Goal: Check status: Check status

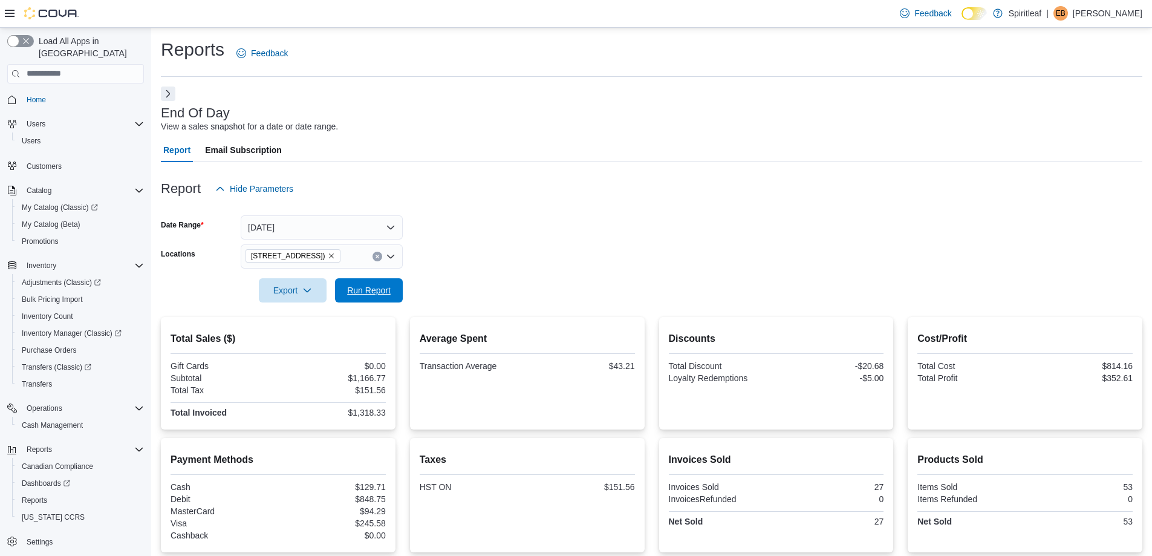
drag, startPoint x: 370, startPoint y: 293, endPoint x: 655, endPoint y: 194, distance: 301.7
click at [370, 290] on span "Run Report" at bounding box center [369, 290] width 44 height 12
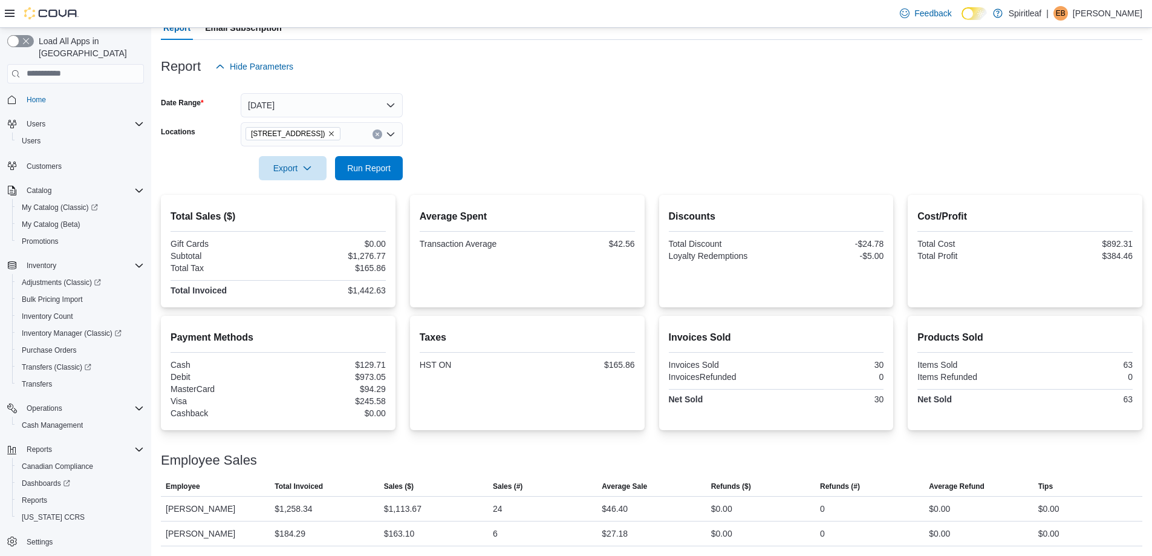
scroll to position [122, 0]
click at [348, 174] on span "Run Report" at bounding box center [369, 168] width 44 height 12
drag, startPoint x: 347, startPoint y: 288, endPoint x: 414, endPoint y: 288, distance: 66.5
click at [413, 288] on div "Total Sales ($) Gift Cards $0.00 Subtotal $1,616.27 Total Tax $209.97 Total Inv…" at bounding box center [652, 251] width 982 height 113
click at [464, 288] on div "Average Spent Transaction Average $44.90" at bounding box center [527, 250] width 215 height 93
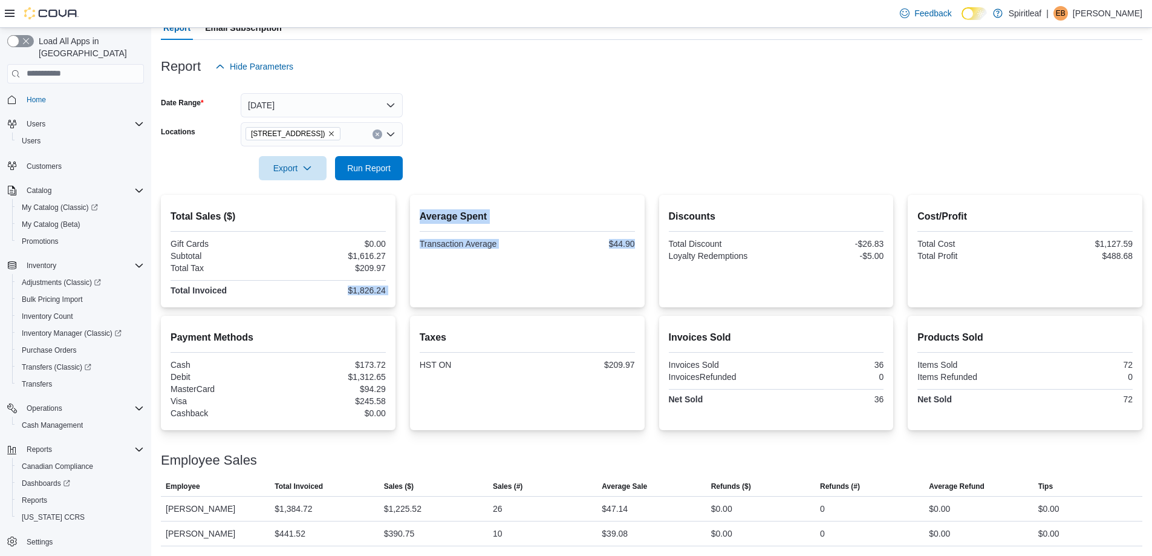
click at [344, 305] on div "Total Sales ($) Gift Cards $0.00 Subtotal $1,616.27 Total Tax $209.97 Total Inv…" at bounding box center [278, 251] width 235 height 113
click at [350, 296] on div at bounding box center [278, 296] width 215 height 2
click at [373, 162] on span "Run Report" at bounding box center [368, 167] width 53 height 24
drag, startPoint x: 612, startPoint y: 366, endPoint x: 652, endPoint y: 368, distance: 40.0
click at [653, 368] on div "Payment Methods Cash $173.72 Debit $1,312.65 MasterCard $94.29 Visa $261.33 Cas…" at bounding box center [652, 373] width 982 height 114
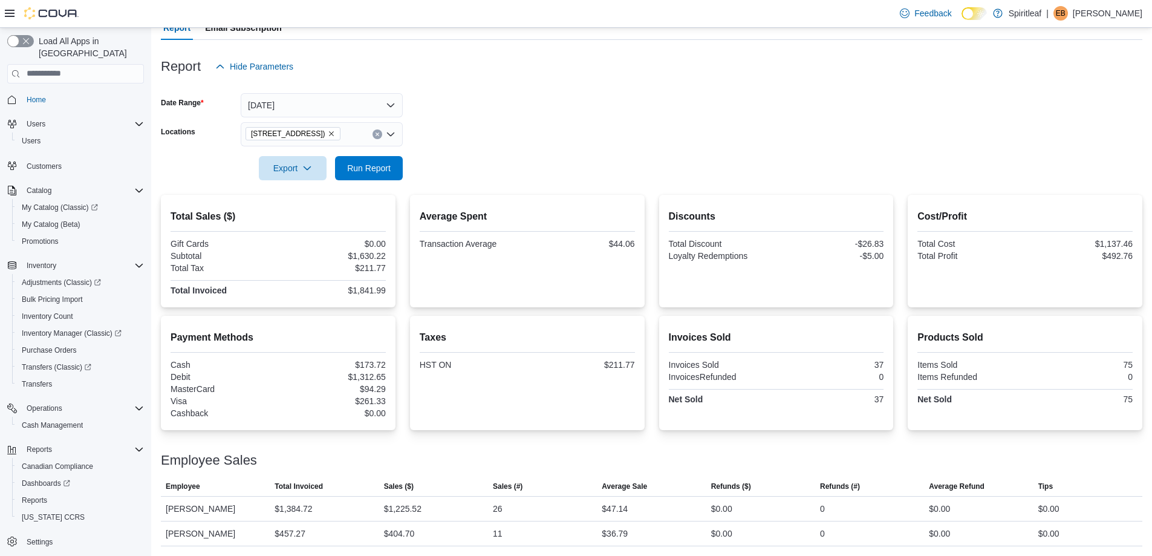
click at [565, 377] on div "Taxes HST ON $211.77" at bounding box center [527, 372] width 215 height 95
click at [392, 167] on span "Run Report" at bounding box center [368, 167] width 53 height 24
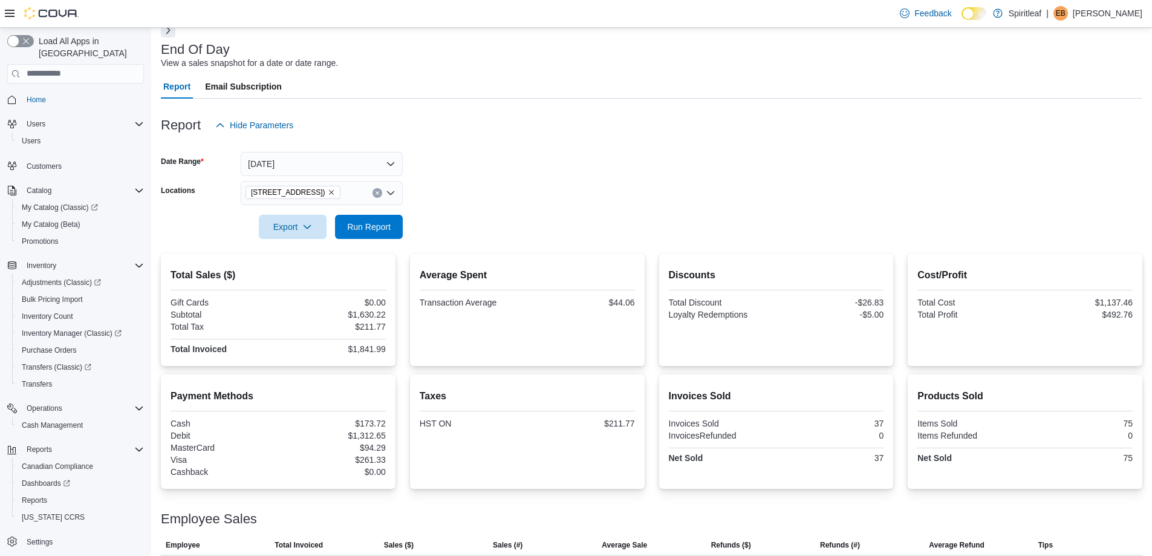
scroll to position [0, 0]
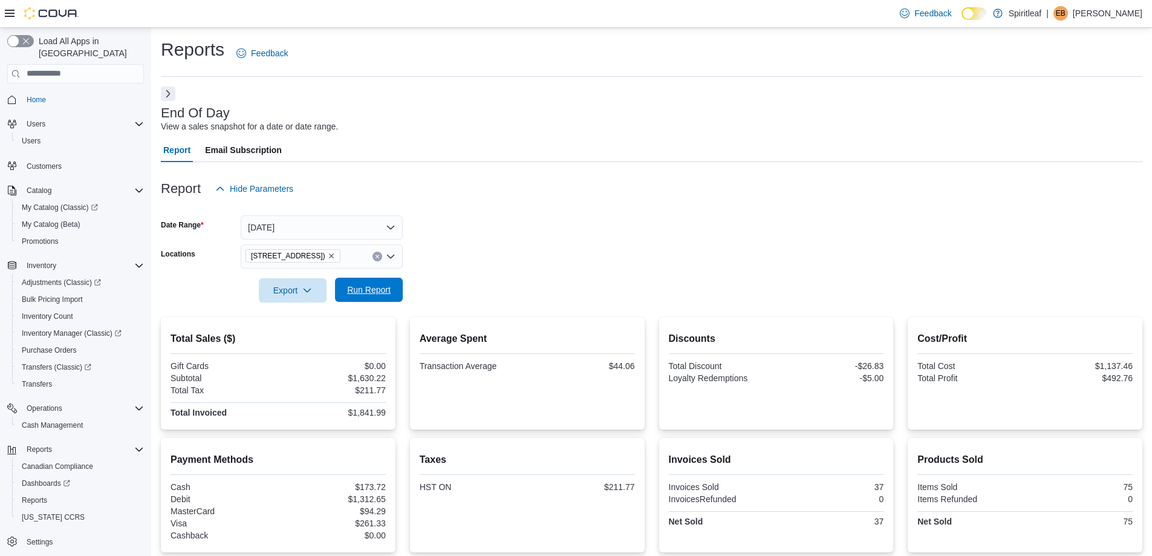
click at [376, 285] on span "Run Report" at bounding box center [369, 290] width 44 height 12
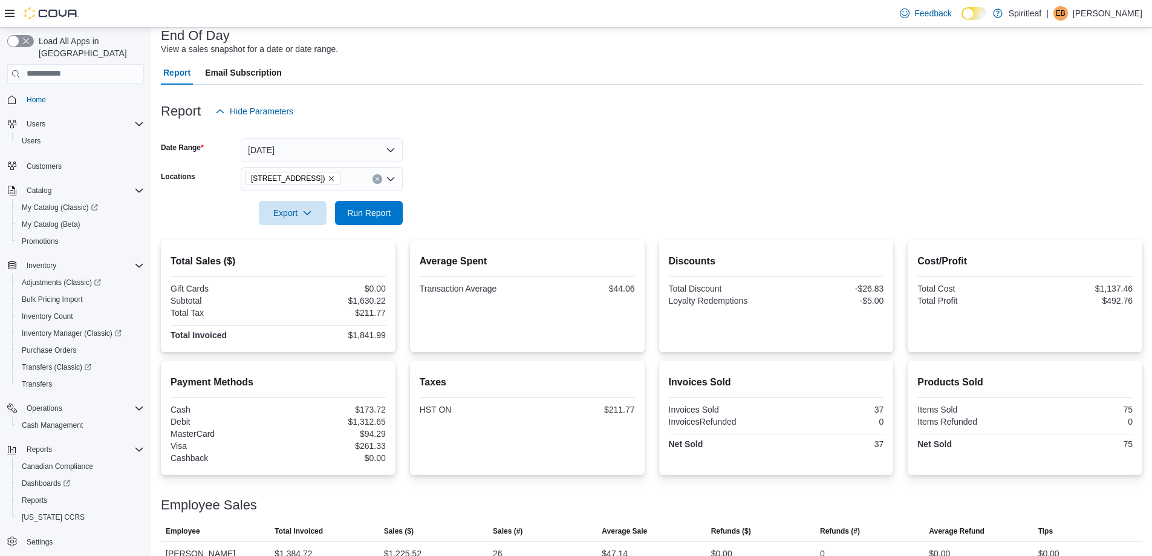
scroll to position [122, 0]
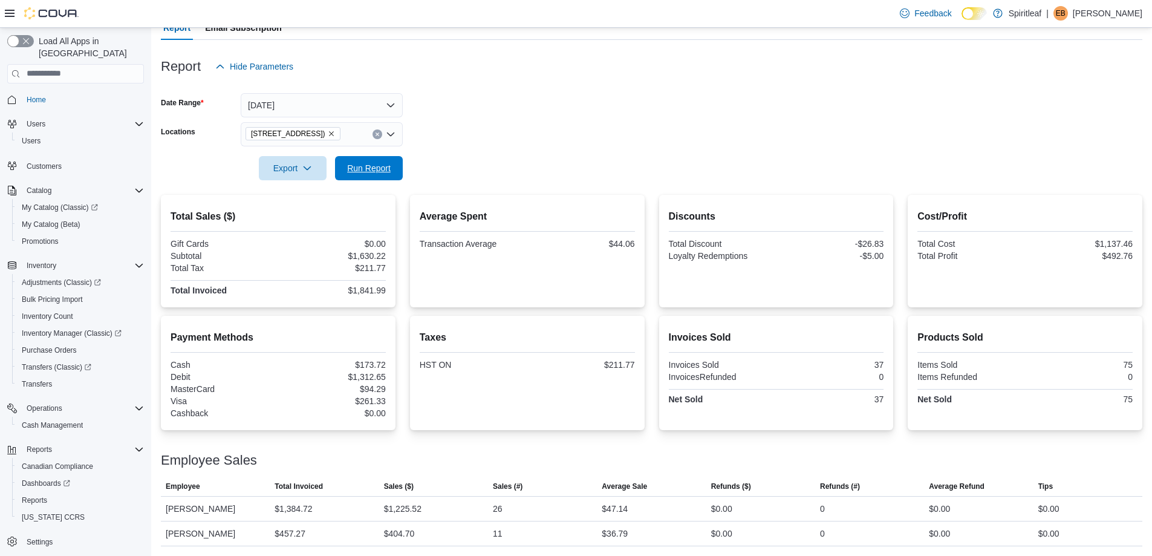
click at [373, 172] on span "Run Report" at bounding box center [369, 168] width 44 height 12
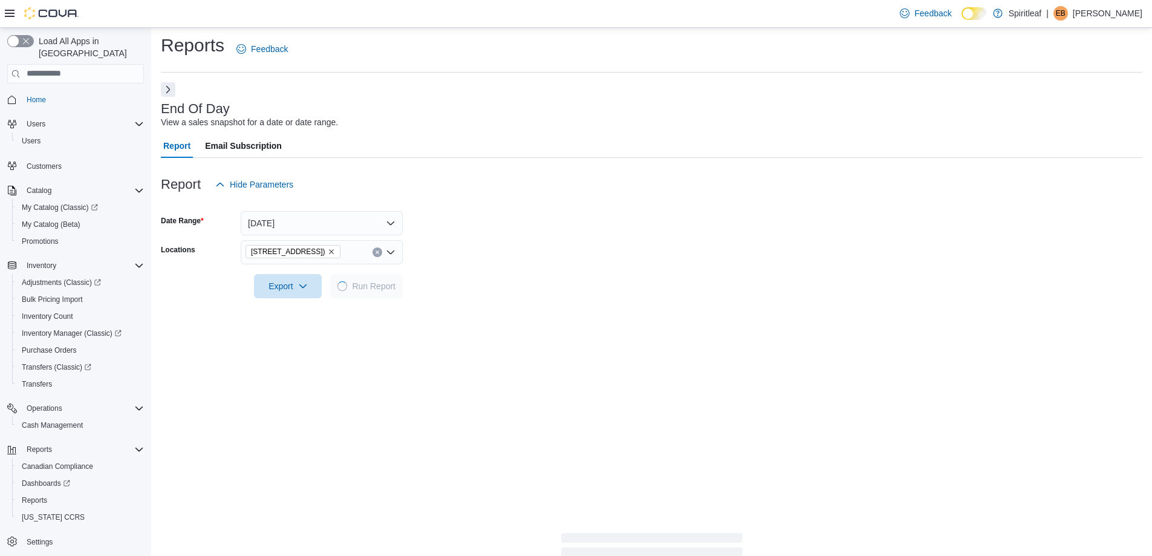
scroll to position [0, 0]
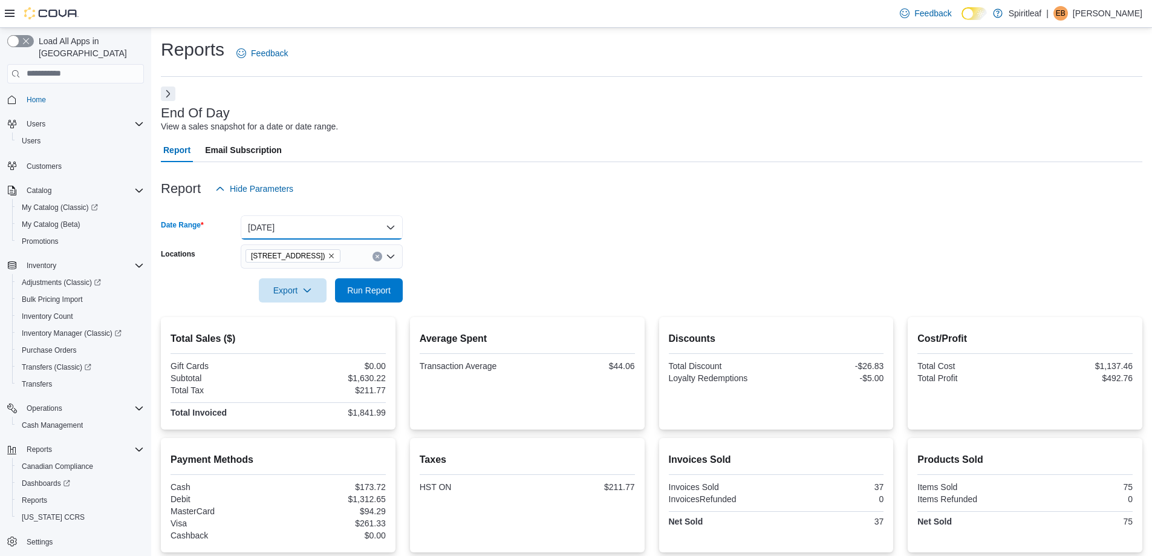
click at [378, 232] on button "[DATE]" at bounding box center [322, 227] width 162 height 24
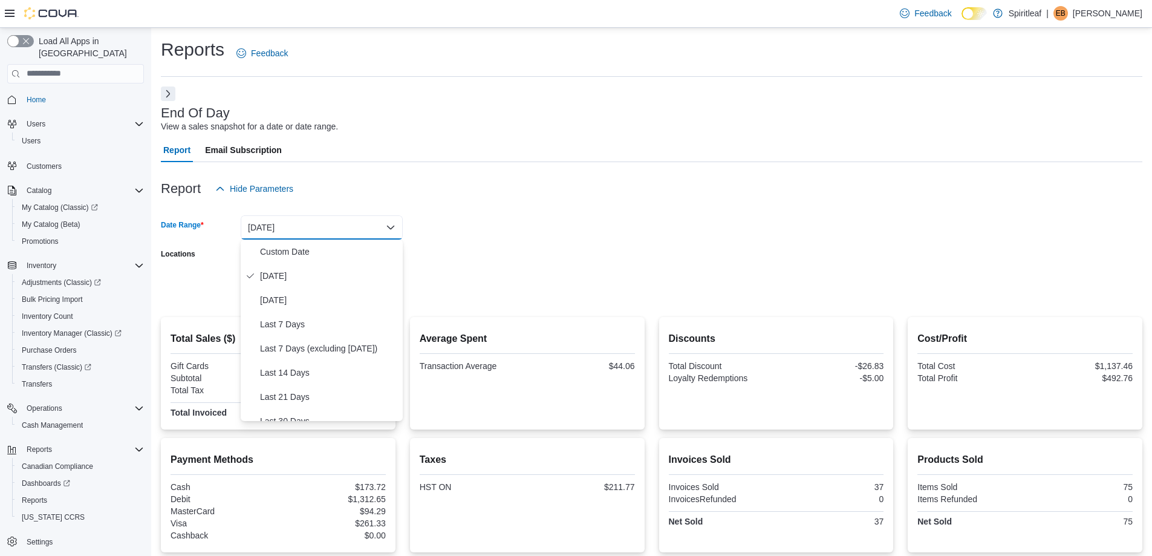
click at [386, 230] on button "[DATE]" at bounding box center [322, 227] width 162 height 24
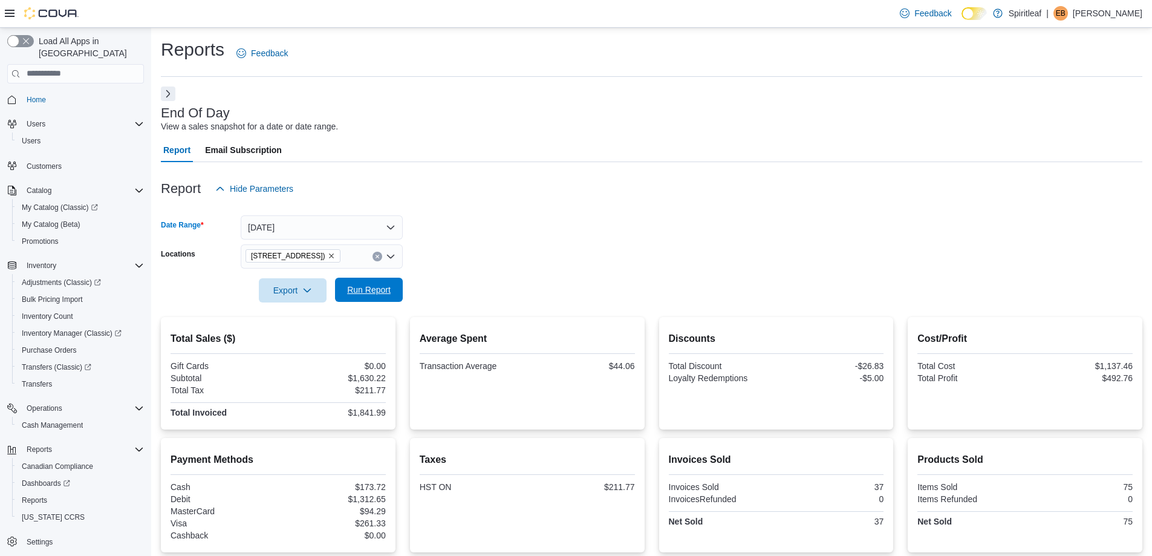
click at [370, 295] on span "Run Report" at bounding box center [369, 290] width 44 height 12
drag, startPoint x: 711, startPoint y: 217, endPoint x: 623, endPoint y: 267, distance: 101.1
click at [711, 217] on form "Date Range [DATE] Locations [STREET_ADDRESS] ([GEOGRAPHIC_DATA]) Export Run Rep…" at bounding box center [652, 252] width 982 height 102
click at [400, 307] on div at bounding box center [652, 309] width 982 height 15
click at [396, 299] on button "Run Report" at bounding box center [369, 290] width 68 height 24
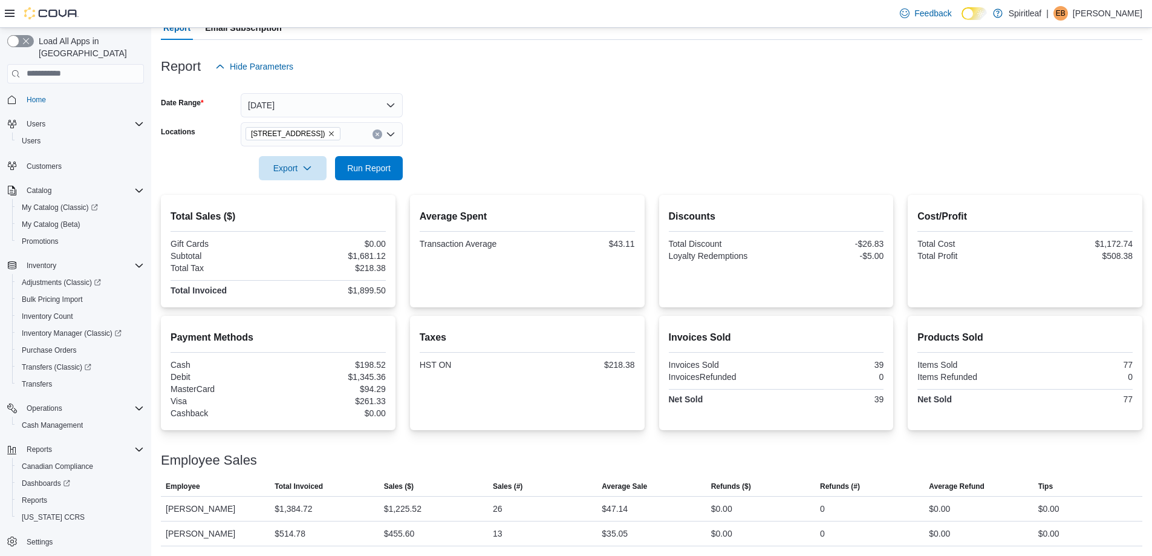
scroll to position [122, 0]
click at [385, 159] on span "Run Report" at bounding box center [368, 167] width 53 height 24
click at [375, 160] on span "Run Report" at bounding box center [368, 167] width 53 height 24
drag, startPoint x: 655, startPoint y: 140, endPoint x: 632, endPoint y: 168, distance: 36.6
click at [645, 152] on form "Date Range [DATE] Locations [STREET_ADDRESS] ([GEOGRAPHIC_DATA]) Export Run Rep…" at bounding box center [652, 130] width 982 height 102
